Goal: Transaction & Acquisition: Purchase product/service

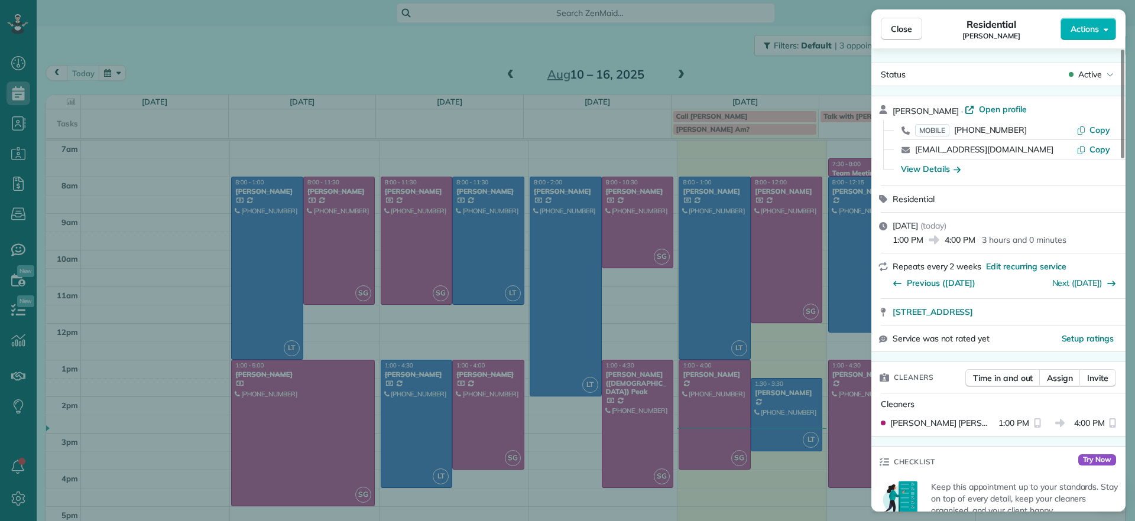
scroll to position [5, 5]
click at [703, 55] on div "Close Residential [PERSON_NAME] Actions Status Active [PERSON_NAME] · Open prof…" at bounding box center [567, 260] width 1135 height 521
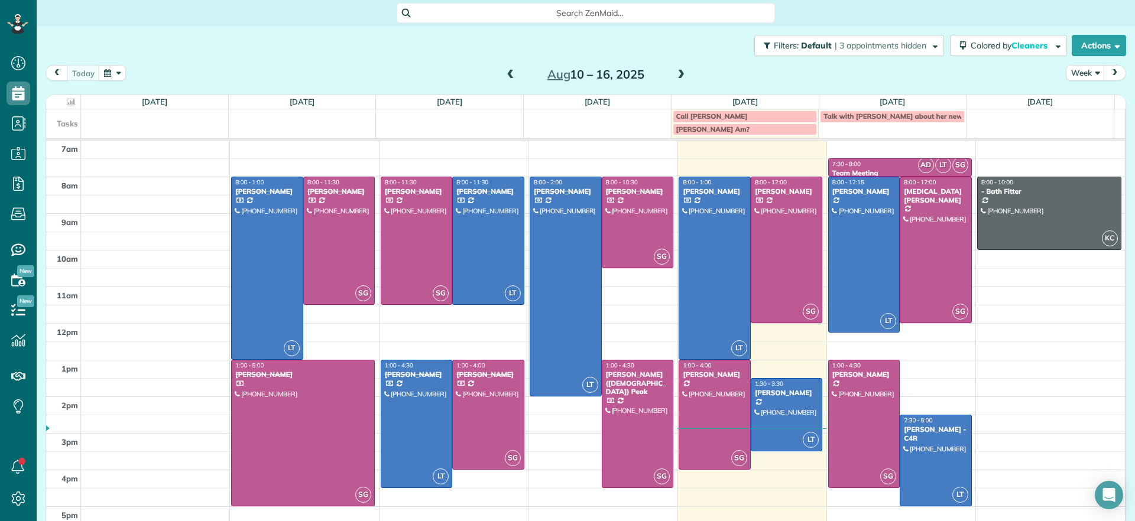
click at [674, 72] on span at bounding box center [680, 75] width 13 height 11
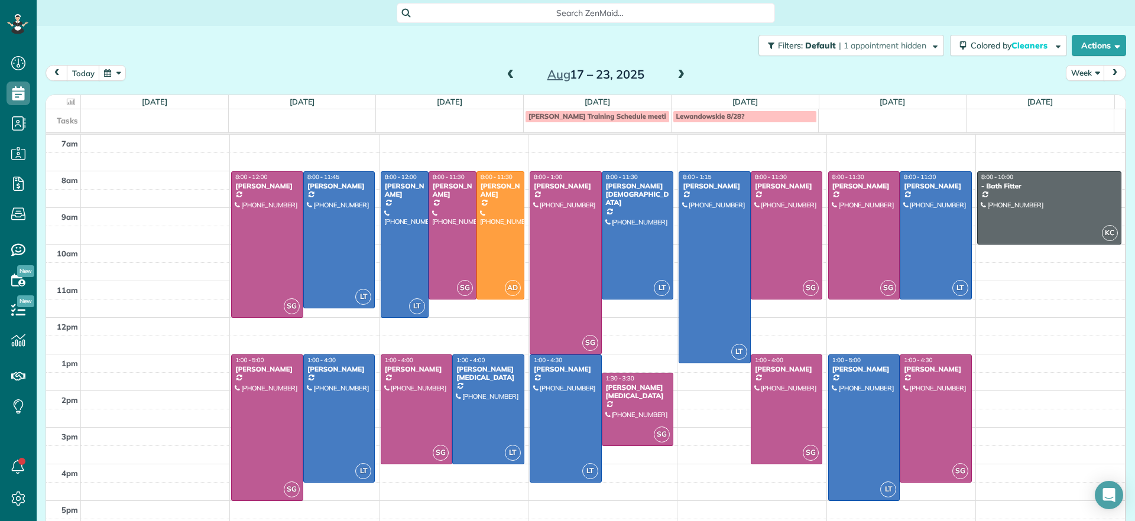
click at [674, 72] on span at bounding box center [680, 75] width 13 height 11
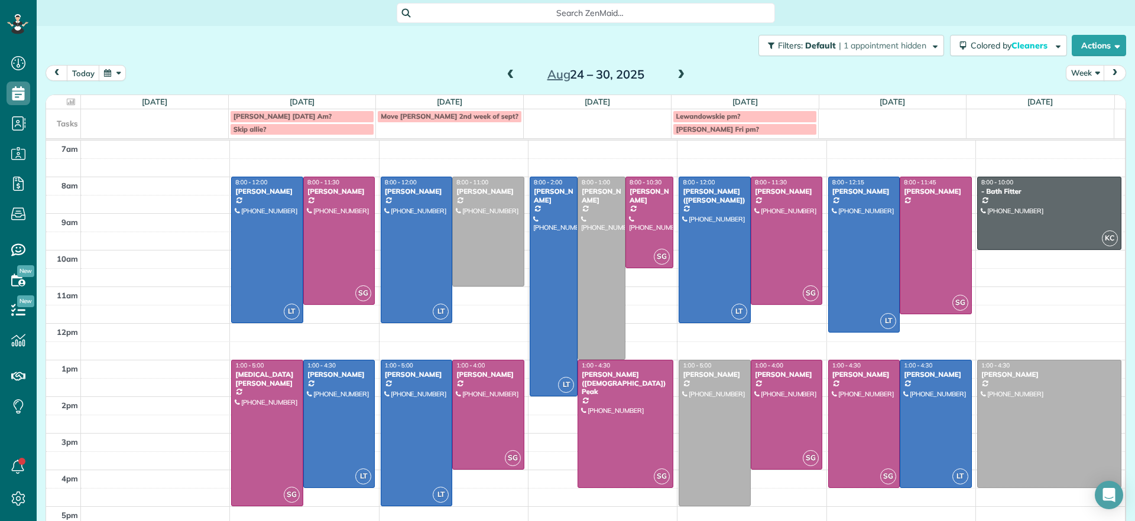
click at [504, 79] on span at bounding box center [510, 75] width 13 height 11
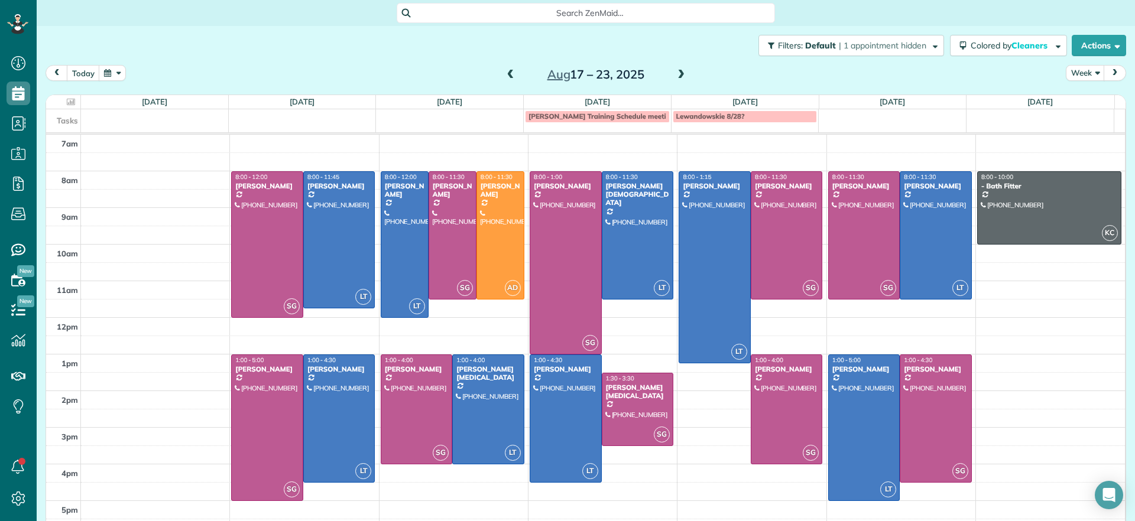
click at [504, 72] on span at bounding box center [510, 75] width 13 height 11
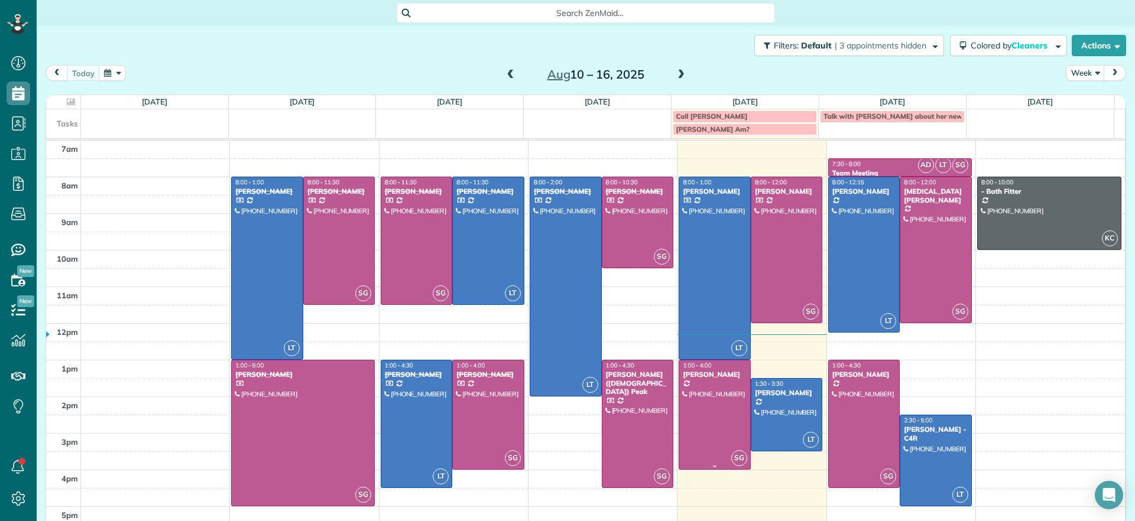
click at [709, 407] on div at bounding box center [714, 415] width 71 height 109
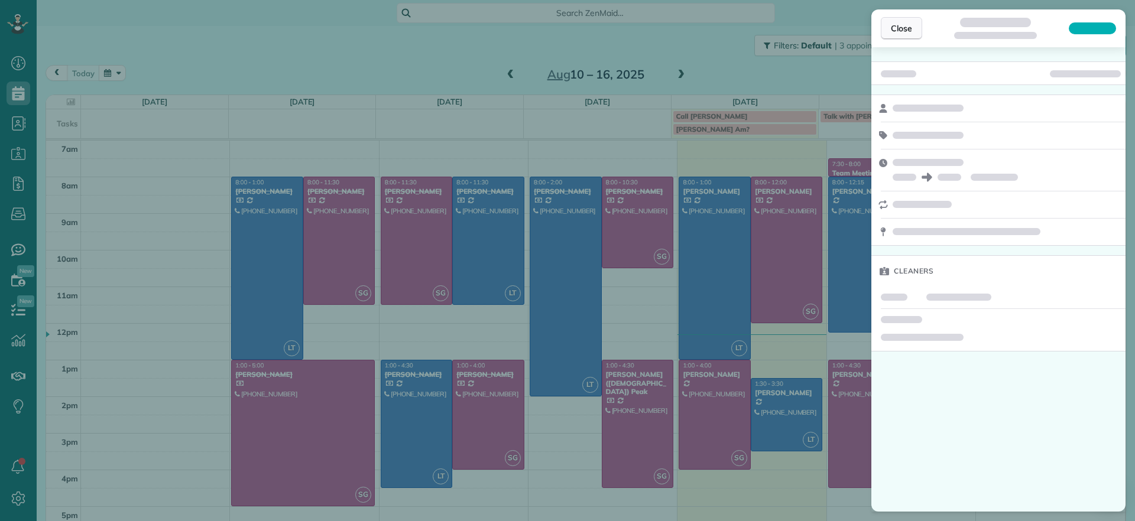
click at [909, 27] on span "Close" at bounding box center [901, 28] width 21 height 12
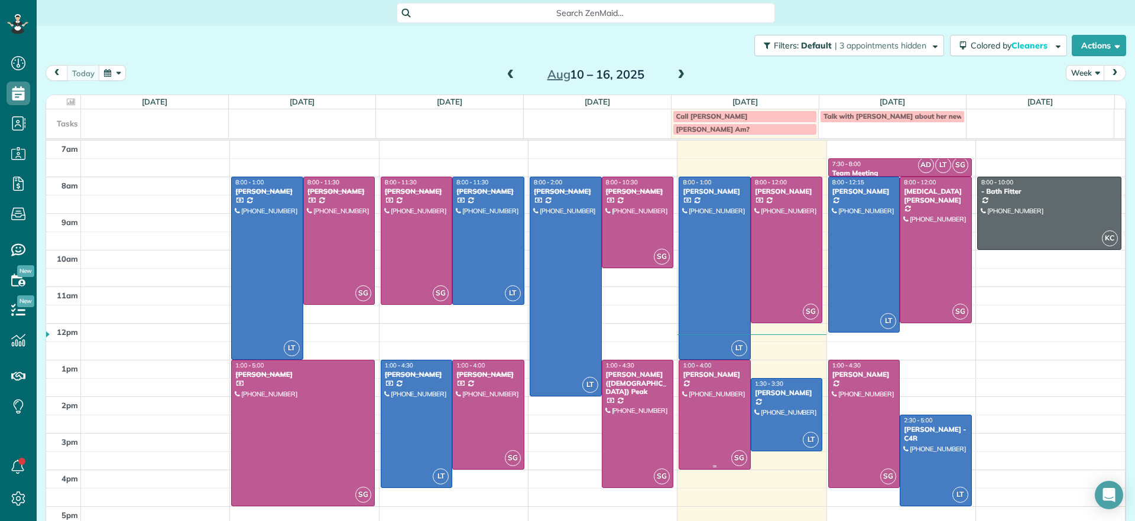
click at [706, 416] on div at bounding box center [714, 415] width 71 height 109
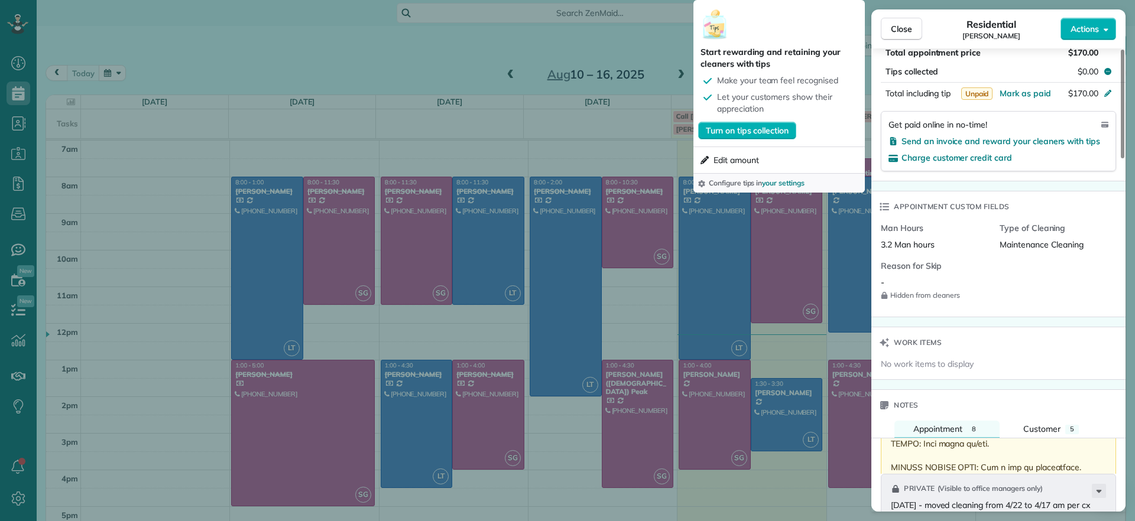
scroll to position [739, 0]
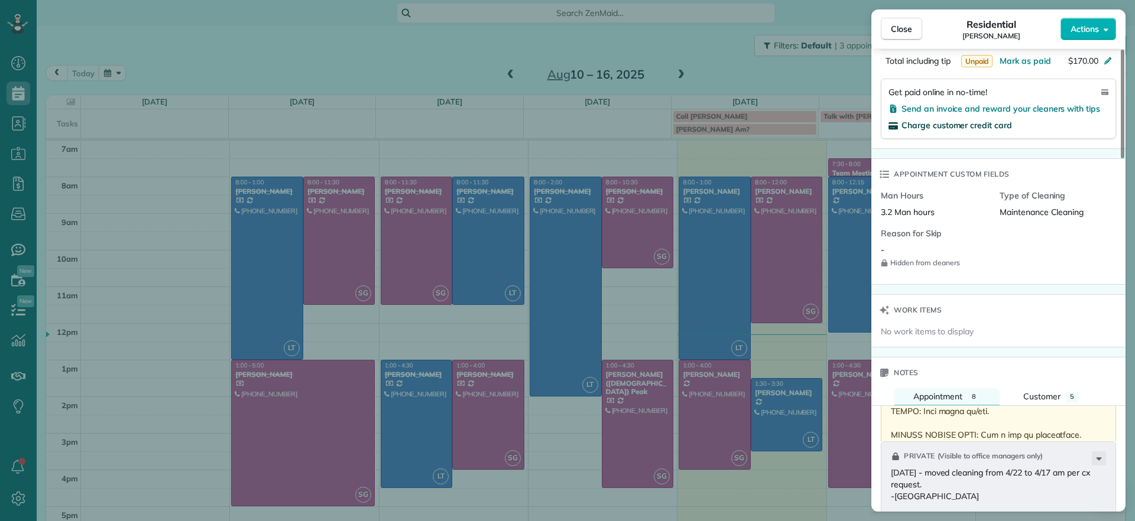
click at [928, 128] on span "Charge customer credit card" at bounding box center [956, 125] width 111 height 11
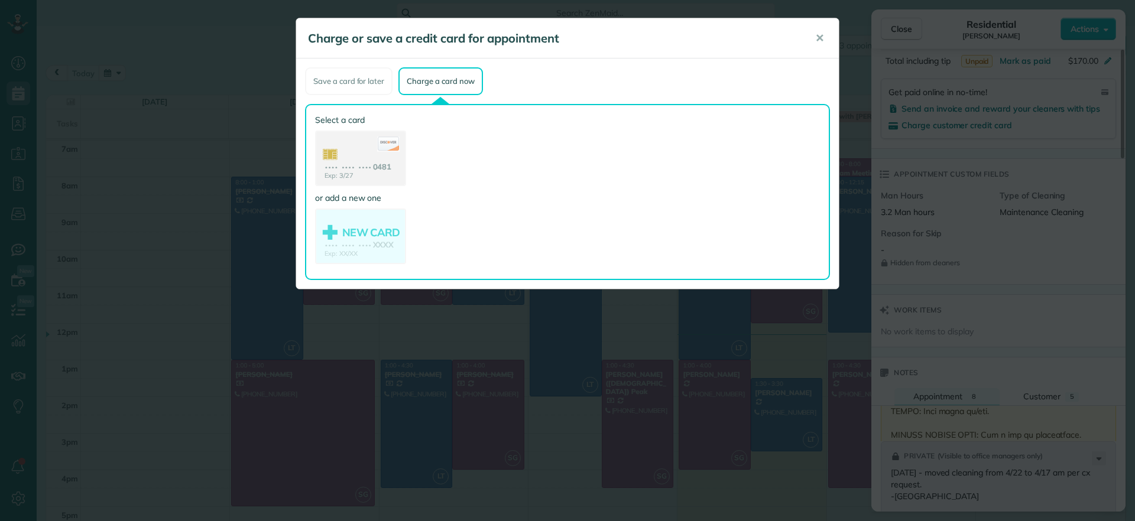
click at [351, 153] on use at bounding box center [360, 160] width 89 height 56
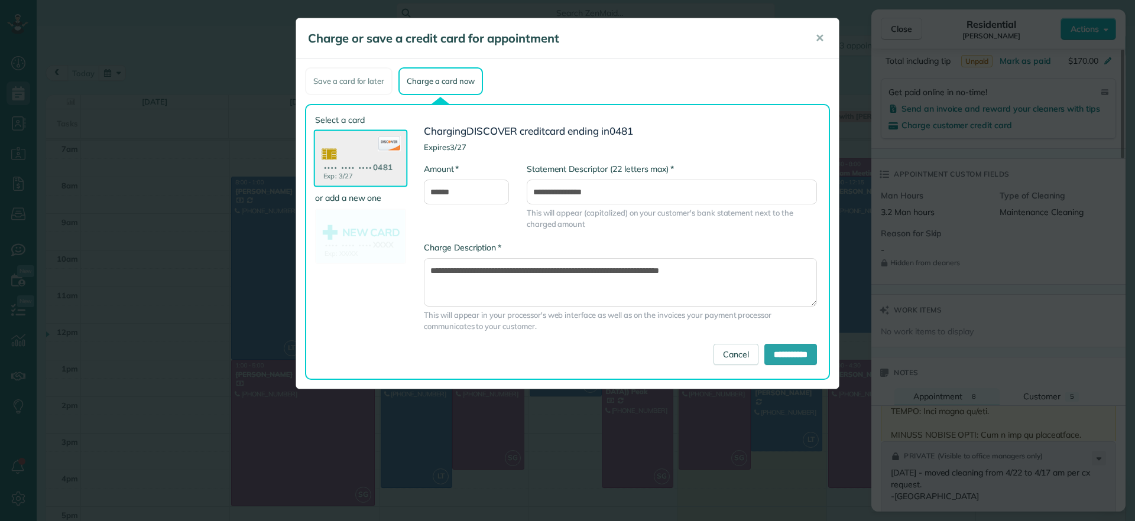
click at [778, 365] on div "**********" at bounding box center [616, 242] width 420 height 256
click at [783, 359] on input "**********" at bounding box center [790, 354] width 53 height 21
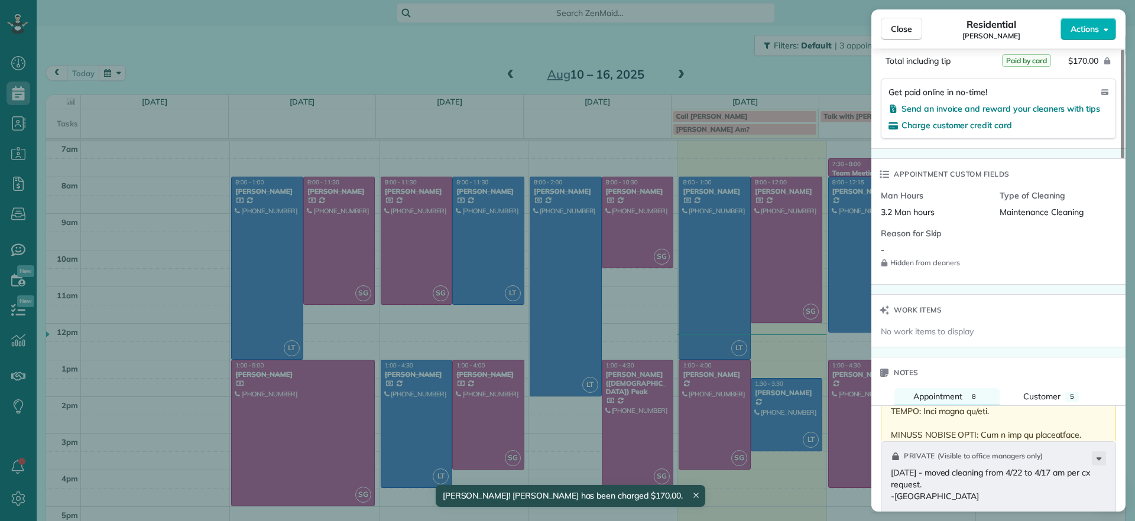
click at [752, 424] on div "Close Residential [PERSON_NAME] Actions Status Active [PERSON_NAME] · Open prof…" at bounding box center [567, 260] width 1135 height 521
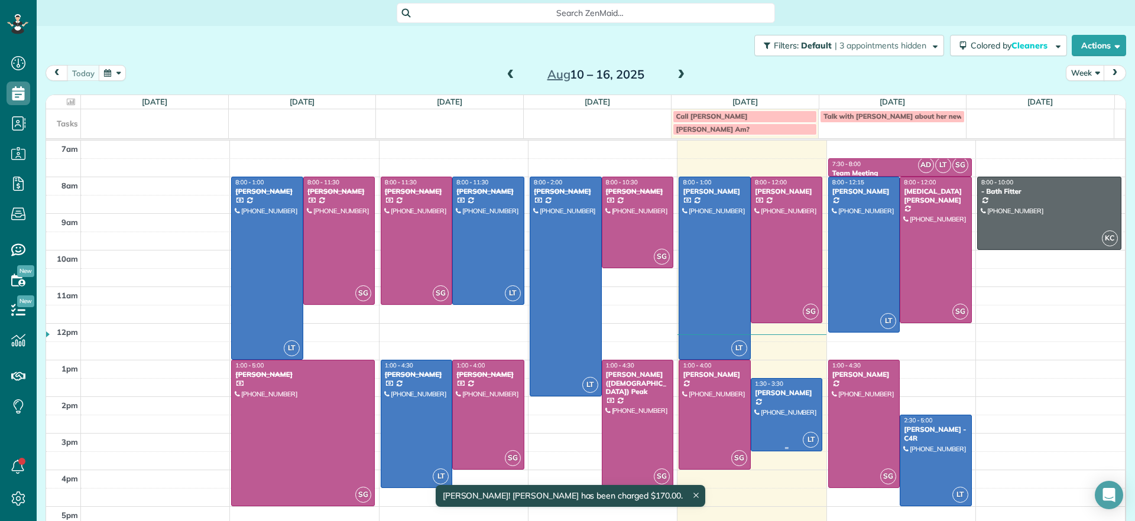
click at [752, 424] on div at bounding box center [786, 415] width 71 height 72
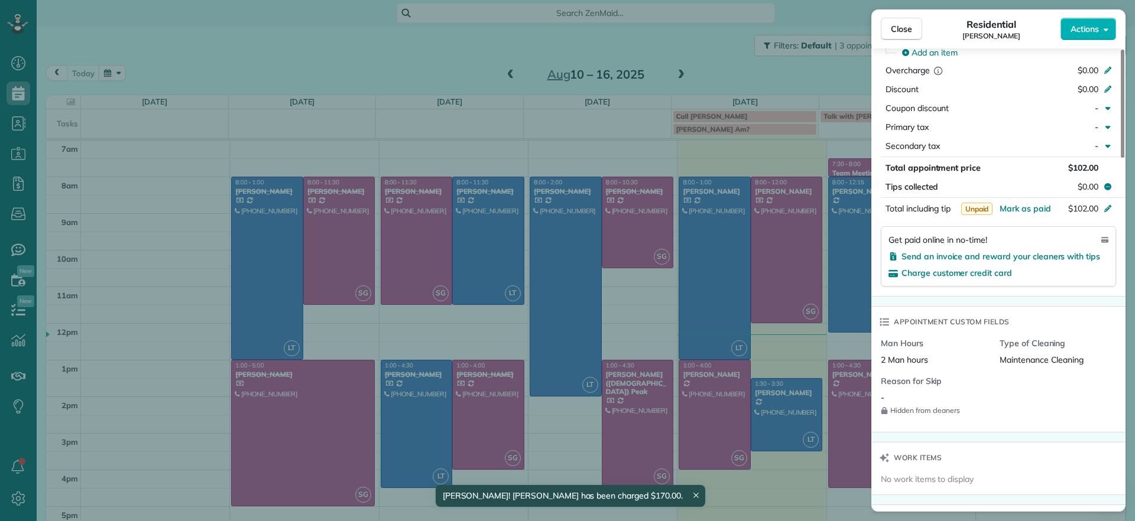
scroll to position [741, 0]
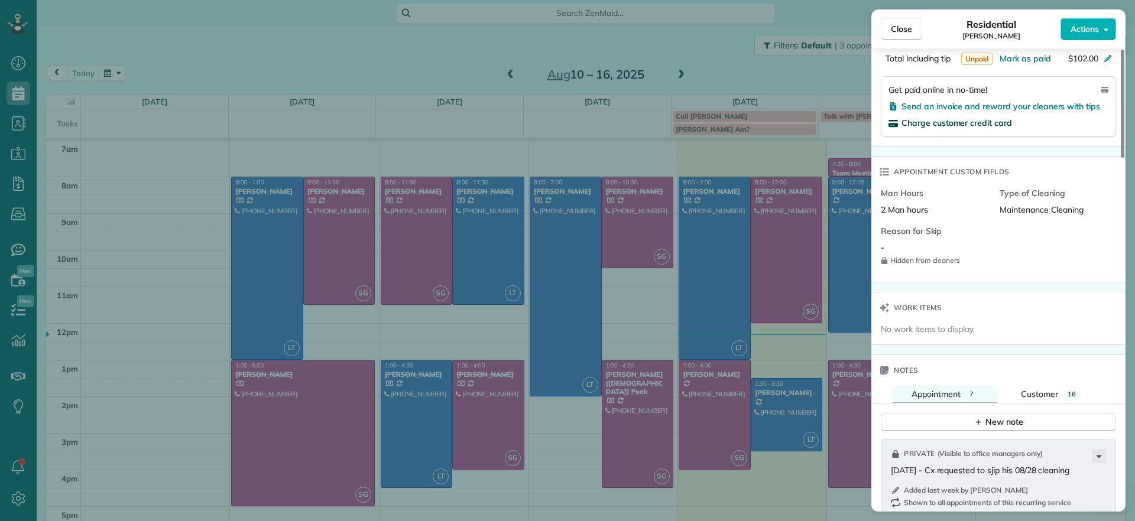
click at [995, 122] on span "Charge customer credit card" at bounding box center [956, 123] width 111 height 11
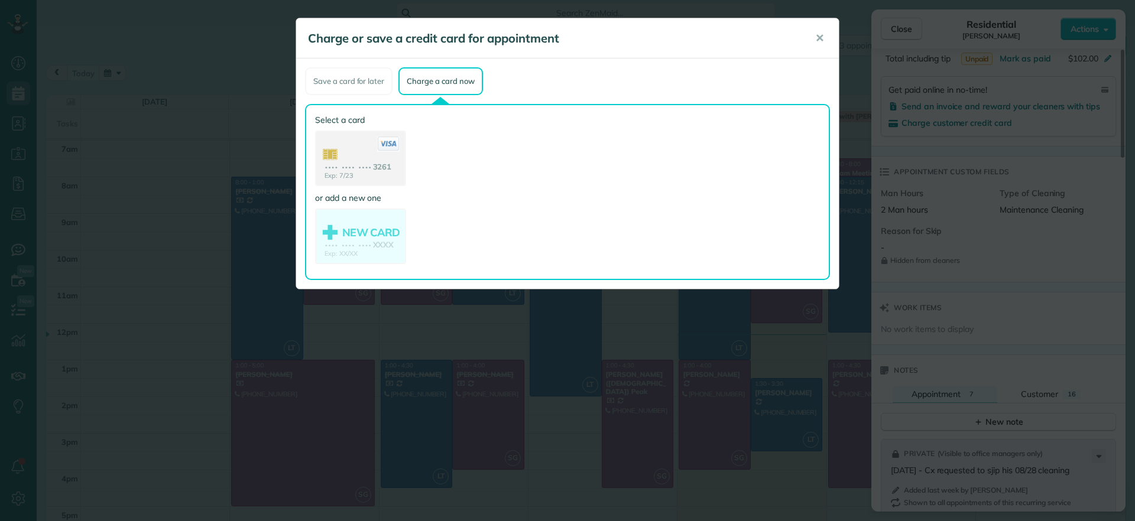
click at [360, 165] on use at bounding box center [360, 160] width 89 height 56
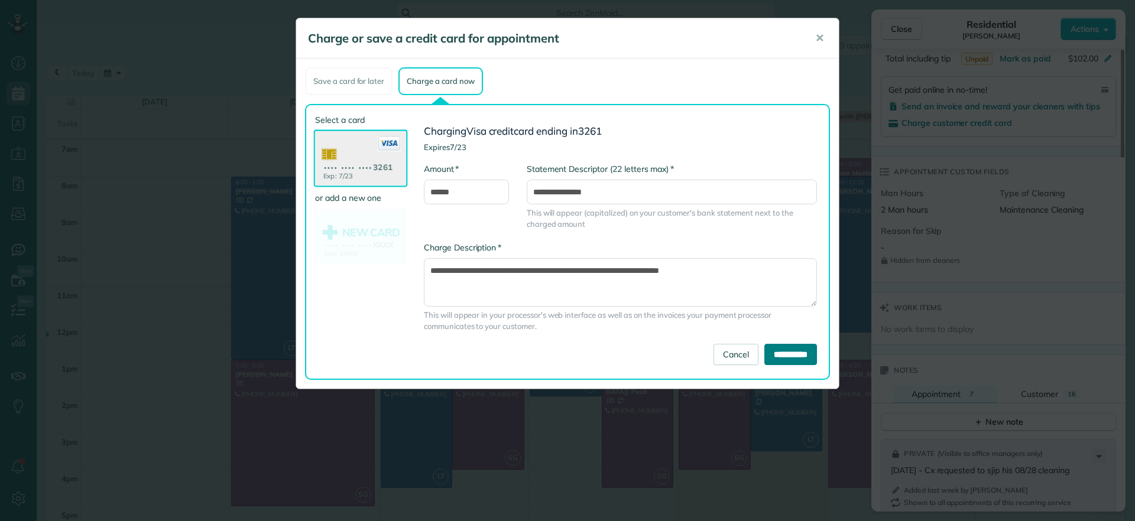
click at [781, 355] on input "**********" at bounding box center [790, 354] width 53 height 21
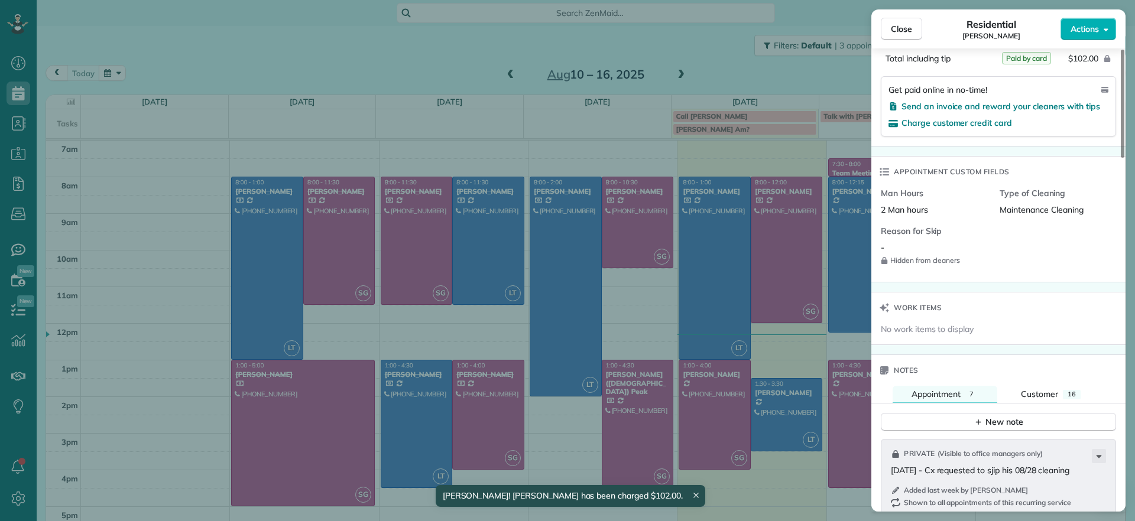
click at [722, 233] on div "Close Residential [PERSON_NAME] English Actions Status Active [PERSON_NAME] · O…" at bounding box center [567, 260] width 1135 height 521
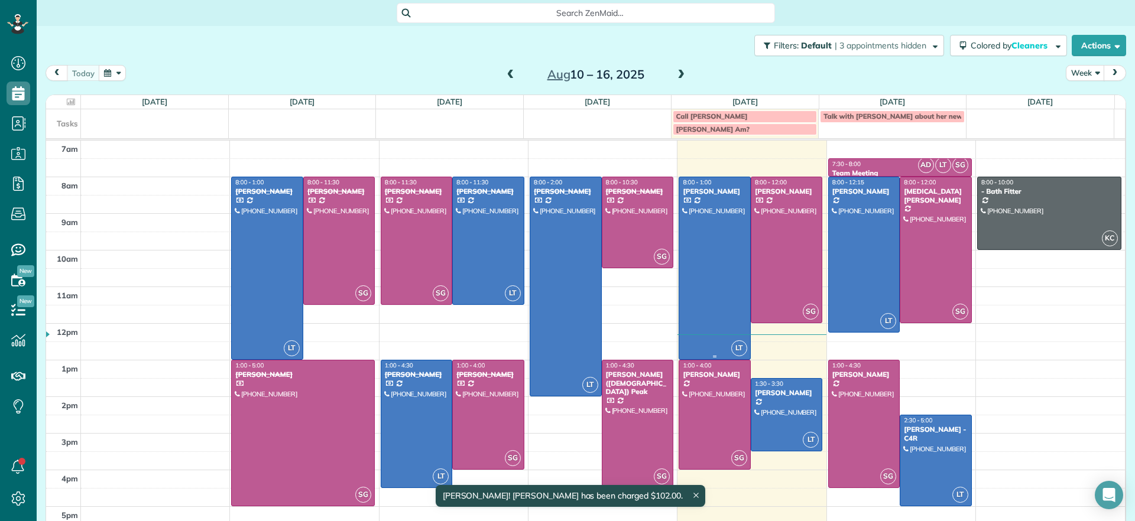
click at [707, 232] on div at bounding box center [714, 268] width 71 height 182
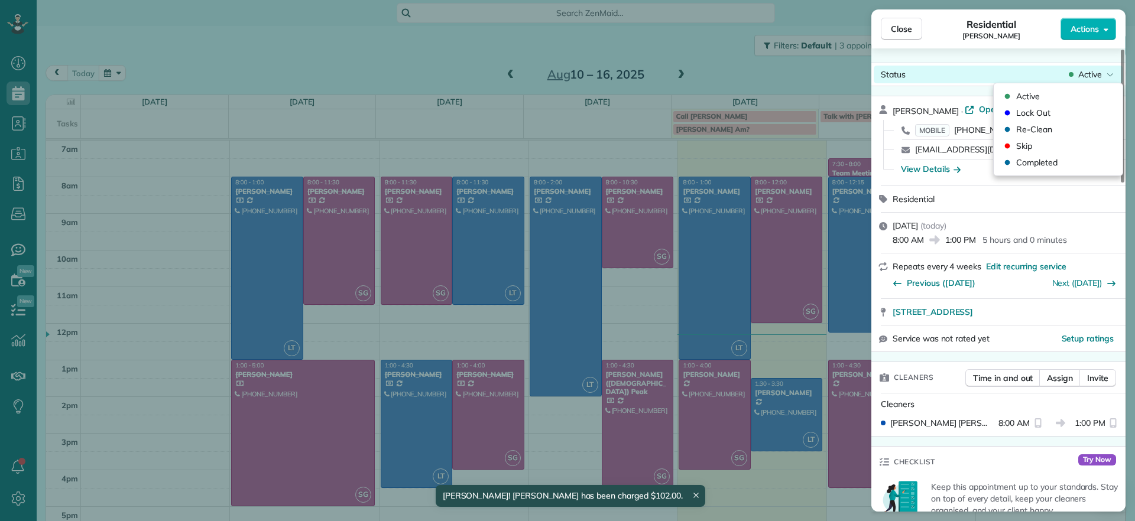
click at [1074, 73] on div "Active" at bounding box center [1091, 75] width 50 height 12
click at [1016, 163] on span "Completed" at bounding box center [1036, 163] width 41 height 12
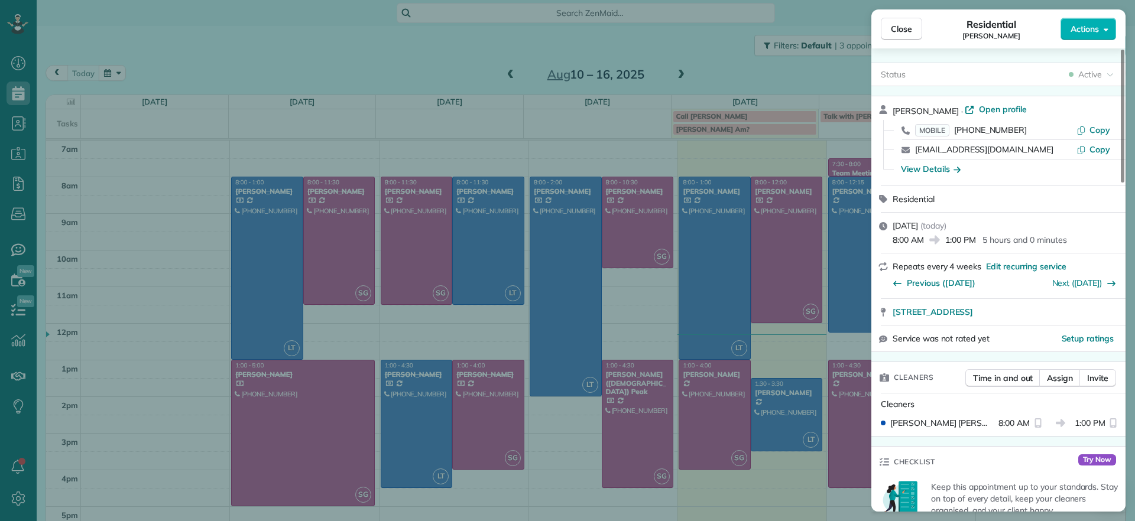
click at [789, 241] on div "Close Residential [PERSON_NAME] Actions Status Active [PERSON_NAME] · Open prof…" at bounding box center [567, 260] width 1135 height 521
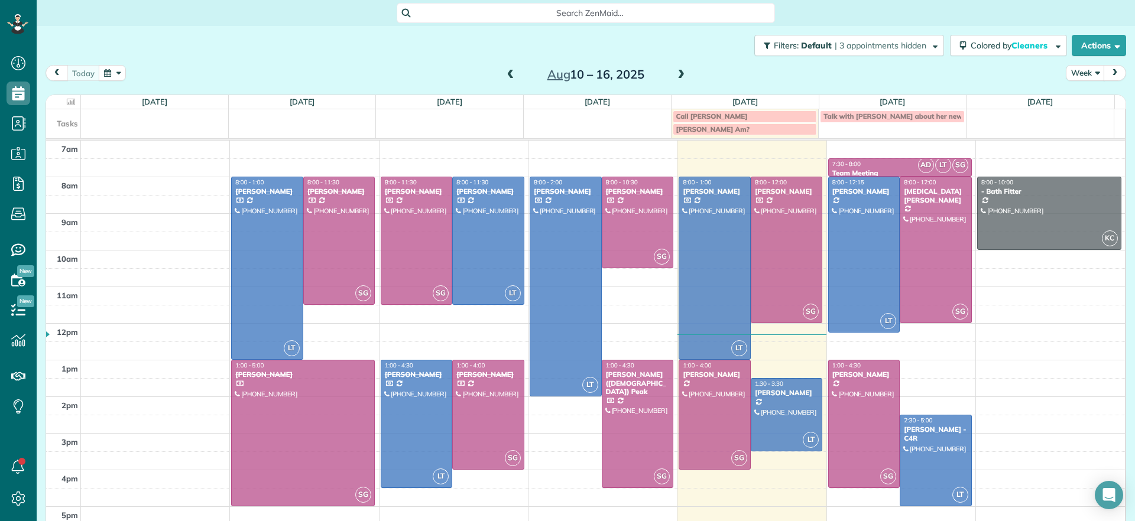
click at [782, 239] on td at bounding box center [603, 241] width 1044 height 18
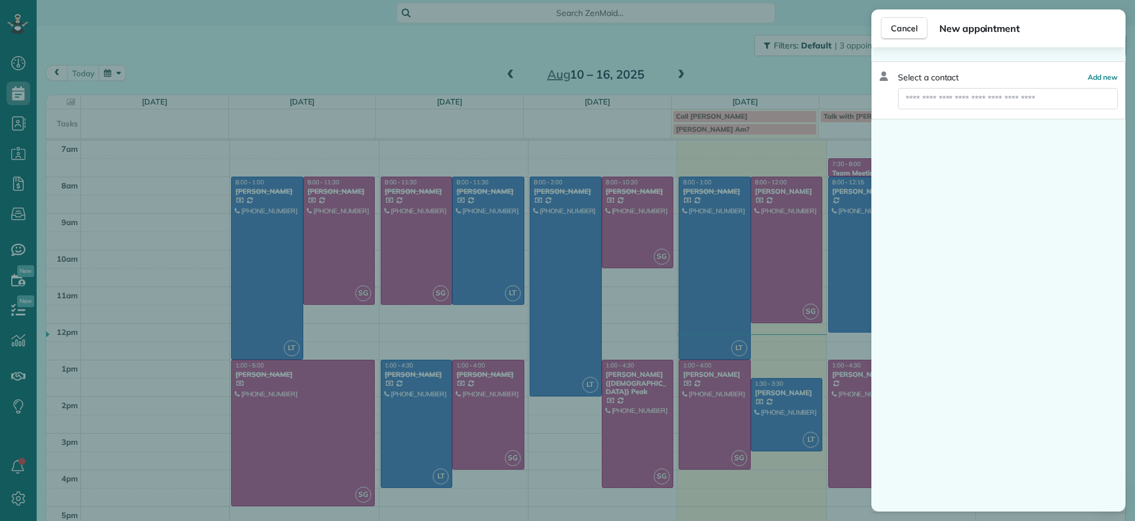
click at [838, 72] on div "Cancel New appointment Select a contact Add new" at bounding box center [567, 260] width 1135 height 521
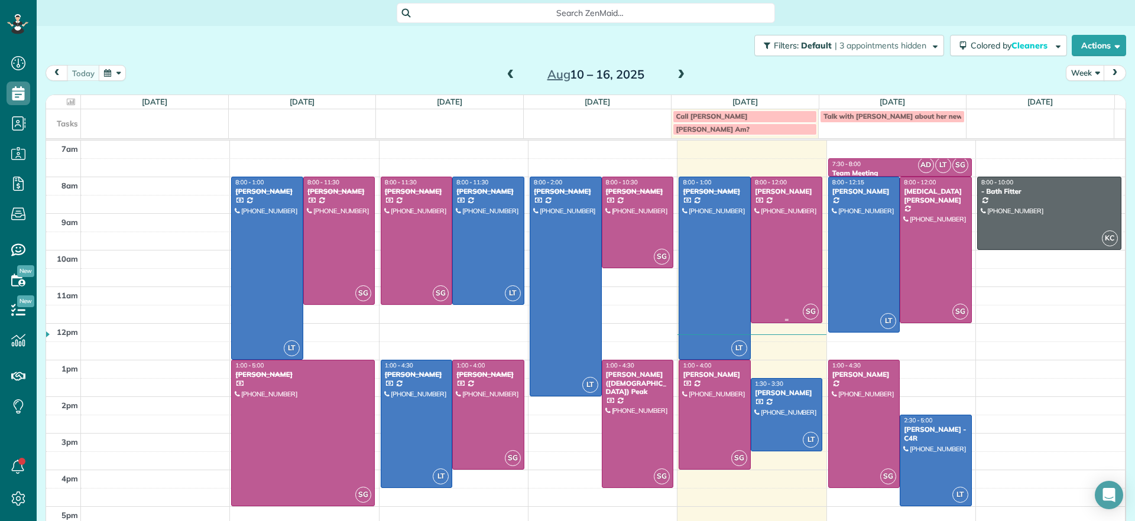
click at [786, 201] on div at bounding box center [786, 249] width 71 height 145
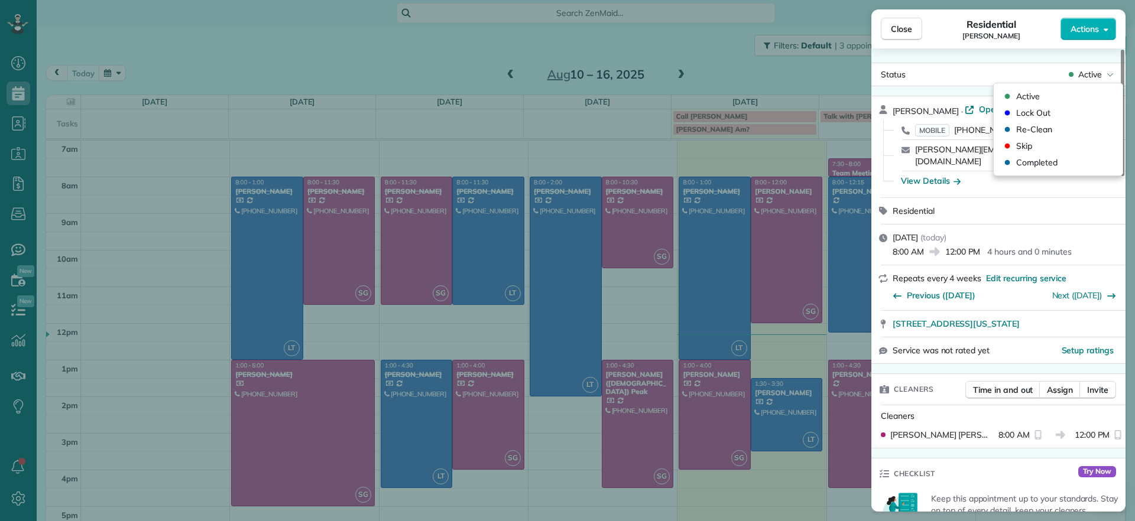
click at [1100, 73] on span "Active" at bounding box center [1090, 75] width 24 height 12
click at [1021, 163] on span "Completed" at bounding box center [1036, 163] width 41 height 12
click at [913, 35] on button "Close" at bounding box center [901, 29] width 41 height 22
